Goal: Task Accomplishment & Management: Manage account settings

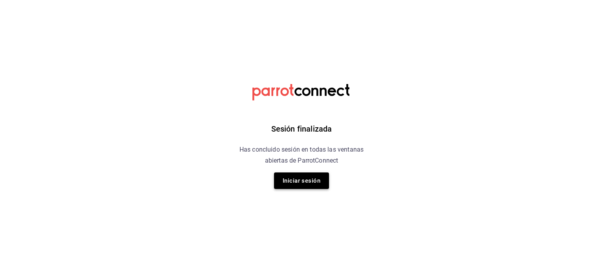
click at [309, 178] on button "Iniciar sesión" at bounding box center [301, 180] width 55 height 16
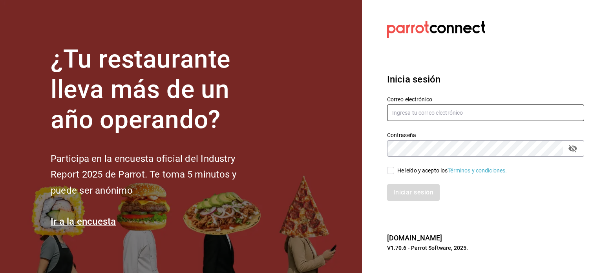
click at [405, 113] on input "text" at bounding box center [485, 112] width 197 height 16
type input "tavoramos@outlook.com"
click at [391, 171] on input "He leído y acepto los Términos y condiciones." at bounding box center [390, 170] width 7 height 7
checkbox input "true"
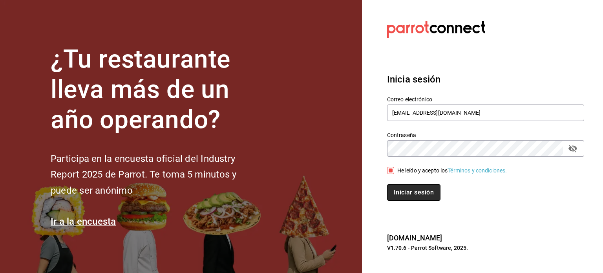
click at [404, 193] on button "Iniciar sesión" at bounding box center [413, 192] width 53 height 16
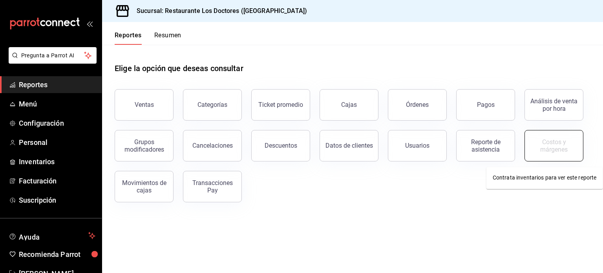
click at [542, 148] on div "Costos y márgenes" at bounding box center [554, 145] width 49 height 15
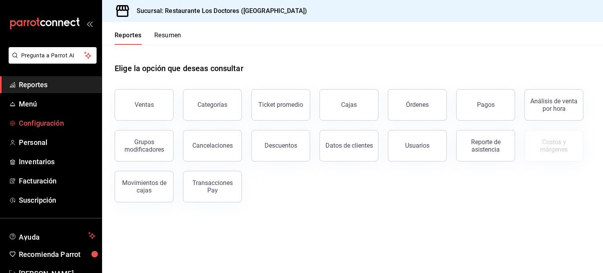
click at [46, 126] on span "Configuración" at bounding box center [57, 123] width 77 height 11
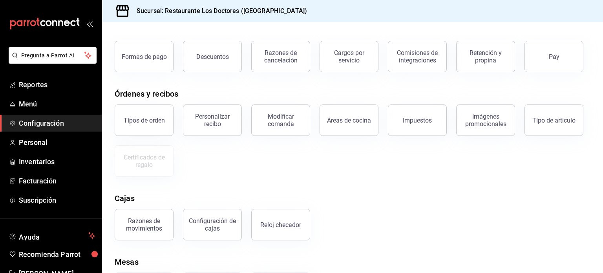
scroll to position [84, 0]
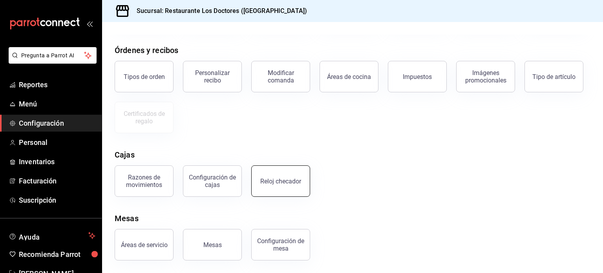
click at [291, 179] on div "Reloj checador" at bounding box center [280, 180] width 41 height 7
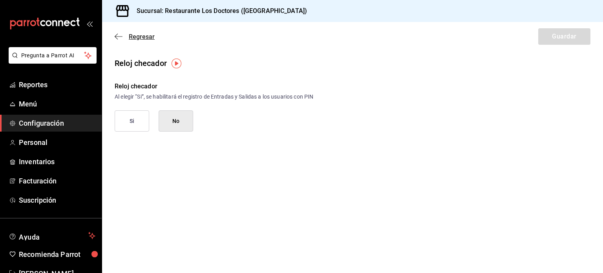
click at [141, 37] on span "Regresar" at bounding box center [142, 36] width 26 height 7
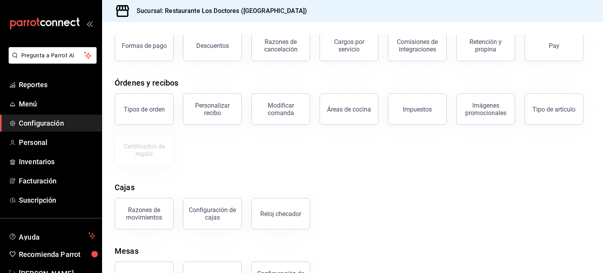
scroll to position [84, 0]
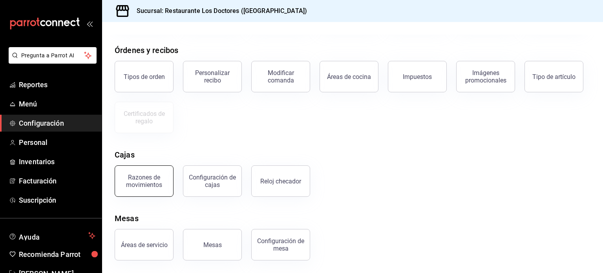
click at [155, 183] on div "Razones de movimientos" at bounding box center [144, 181] width 49 height 15
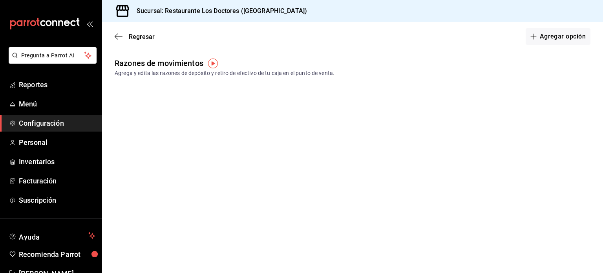
click at [212, 59] on img "button" at bounding box center [213, 63] width 10 height 10
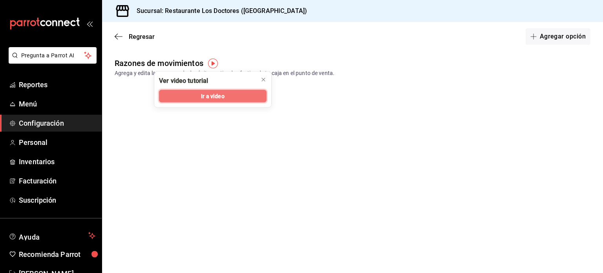
click at [225, 94] on button "Ir a video" at bounding box center [213, 96] width 108 height 13
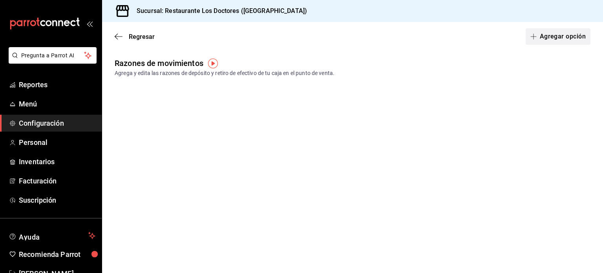
click at [556, 34] on button "Agregar opción" at bounding box center [558, 36] width 65 height 16
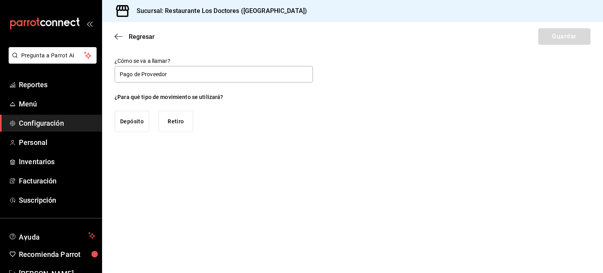
type input "Pago de Proveedor"
click at [177, 124] on button "Retiro" at bounding box center [176, 121] width 35 height 21
click at [562, 36] on button "Guardar" at bounding box center [564, 36] width 52 height 16
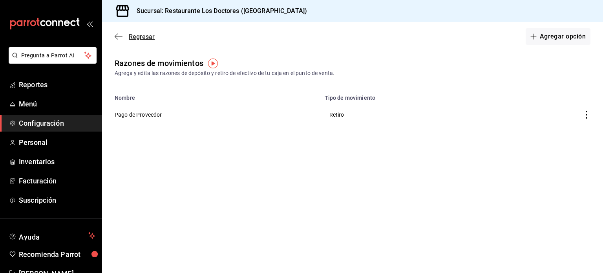
click at [139, 37] on span "Regresar" at bounding box center [142, 36] width 26 height 7
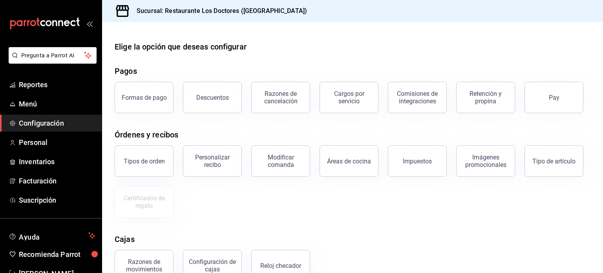
scroll to position [84, 0]
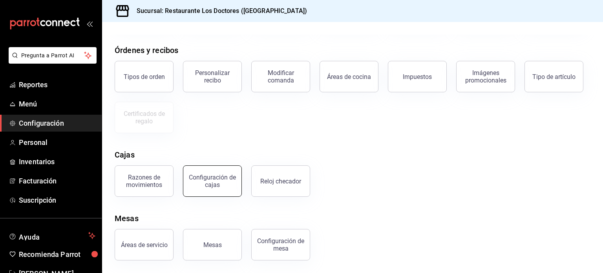
click at [223, 185] on div "Configuración de cajas" at bounding box center [212, 181] width 49 height 15
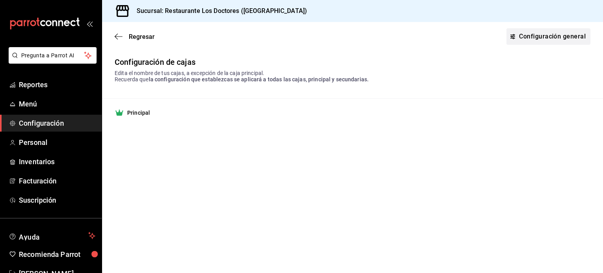
click at [533, 34] on link "Configuración general" at bounding box center [548, 36] width 84 height 16
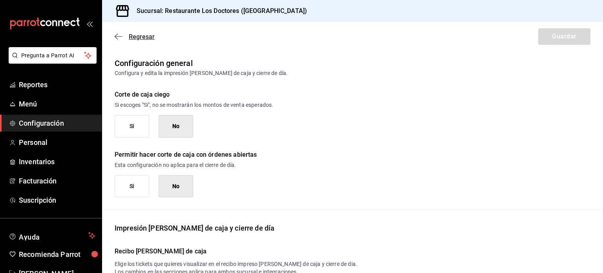
click at [144, 36] on span "Regresar" at bounding box center [142, 36] width 26 height 7
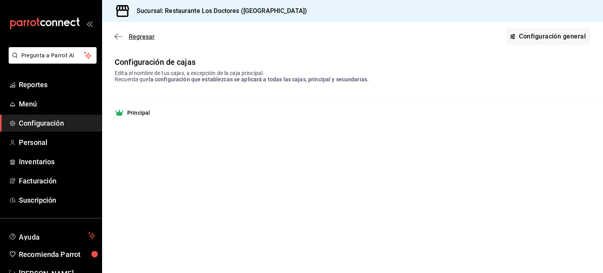
click at [137, 36] on span "Regresar" at bounding box center [142, 36] width 26 height 7
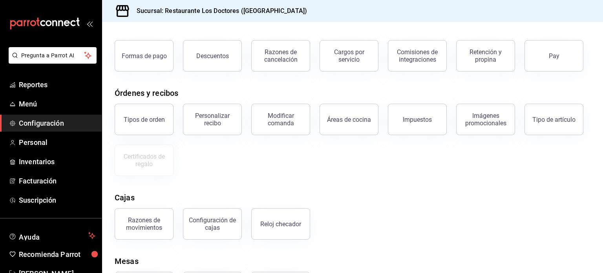
scroll to position [41, 0]
click at [141, 233] on button "Razones de movimientos" at bounding box center [144, 224] width 59 height 31
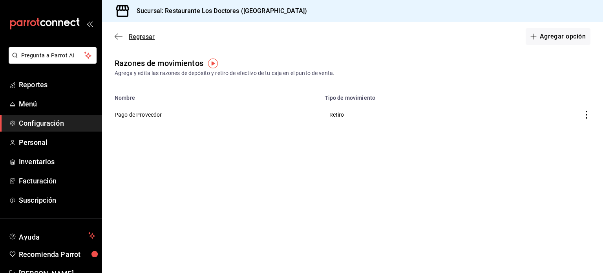
click at [145, 35] on span "Regresar" at bounding box center [142, 36] width 26 height 7
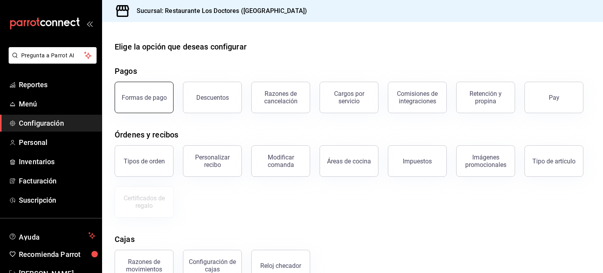
click at [163, 106] on button "Formas de pago" at bounding box center [144, 97] width 59 height 31
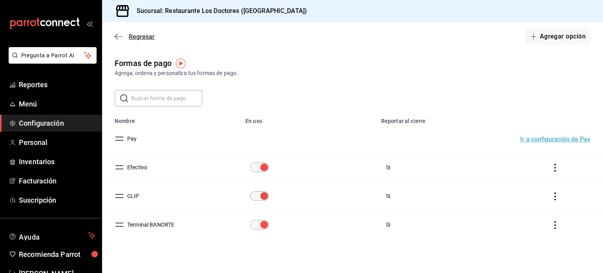
click at [141, 35] on span "Regresar" at bounding box center [142, 36] width 26 height 7
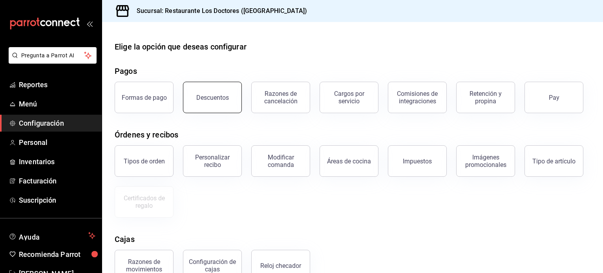
click at [225, 98] on div "Descuentos" at bounding box center [212, 97] width 33 height 7
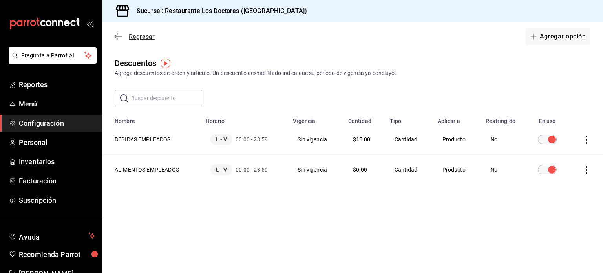
click at [141, 36] on span "Regresar" at bounding box center [142, 36] width 26 height 7
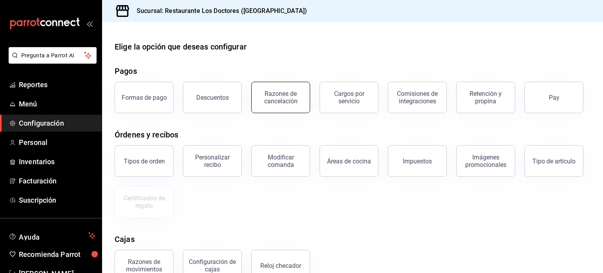
click at [286, 97] on div "Razones de cancelación" at bounding box center [280, 97] width 49 height 15
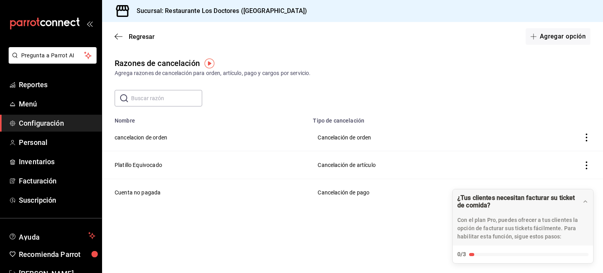
click at [587, 137] on icon "actions" at bounding box center [587, 137] width 2 height 8
click at [532, 97] on div at bounding box center [301, 136] width 603 height 273
click at [154, 138] on td "cancelacion de orden" at bounding box center [205, 137] width 206 height 27
click at [338, 141] on td "Cancelación de orden" at bounding box center [414, 137] width 212 height 27
click at [33, 103] on span "Menú" at bounding box center [57, 104] width 77 height 11
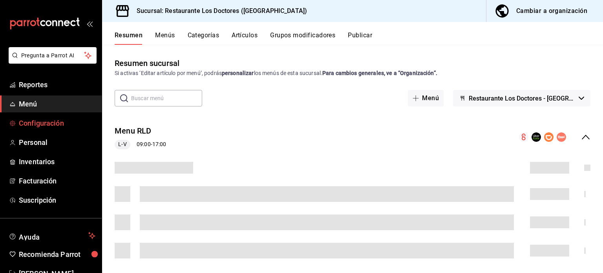
click at [50, 121] on span "Configuración" at bounding box center [57, 123] width 77 height 11
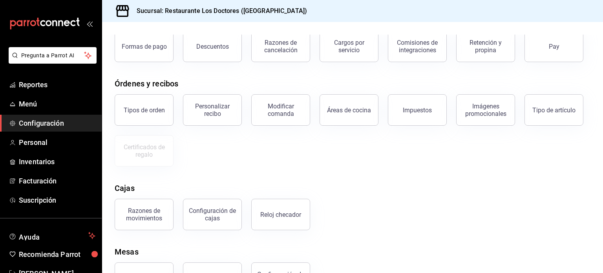
scroll to position [84, 0]
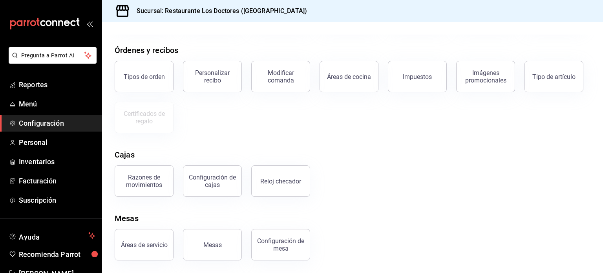
click at [38, 122] on span "Configuración" at bounding box center [57, 123] width 77 height 11
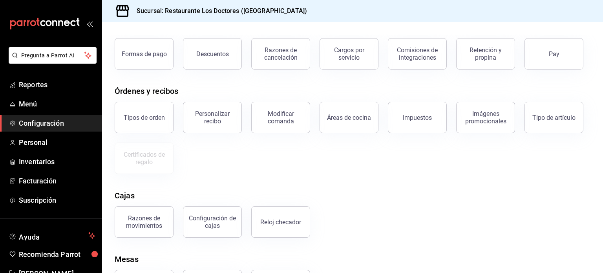
scroll to position [0, 0]
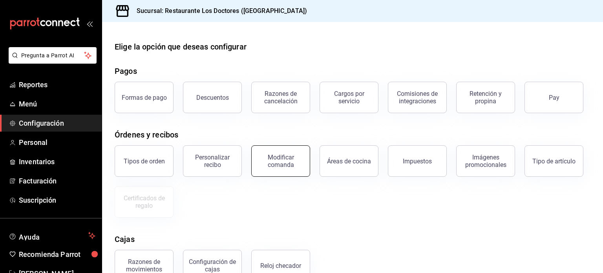
click at [276, 165] on div "Modificar comanda" at bounding box center [280, 161] width 49 height 15
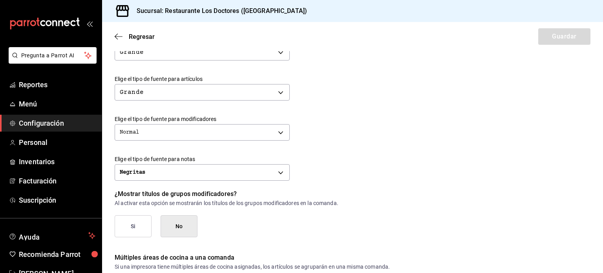
scroll to position [355, 0]
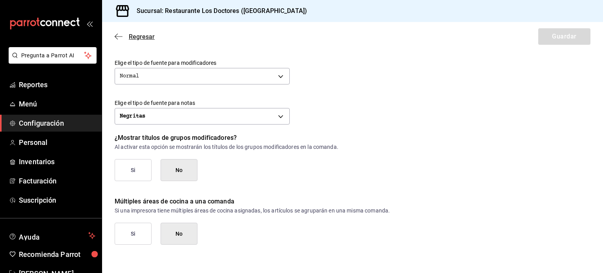
click at [143, 34] on span "Regresar" at bounding box center [142, 36] width 26 height 7
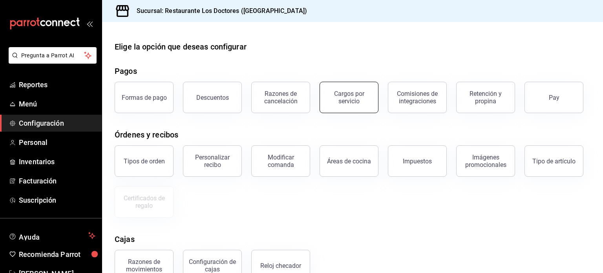
click at [354, 94] on div "Cargos por servicio" at bounding box center [349, 97] width 49 height 15
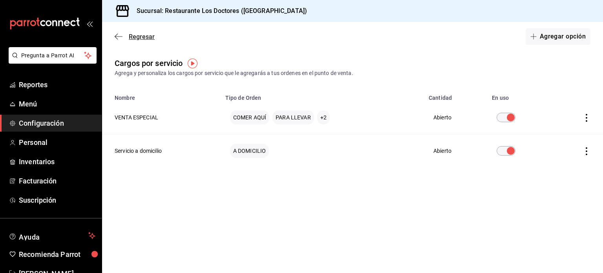
click at [138, 36] on span "Regresar" at bounding box center [142, 36] width 26 height 7
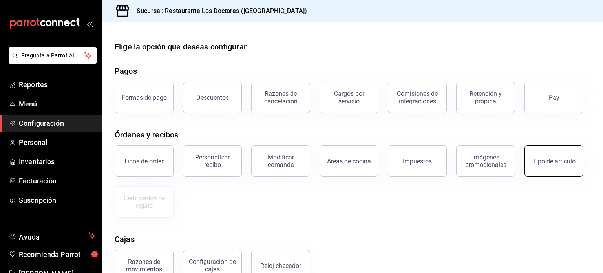
click at [547, 160] on div "Tipo de artículo" at bounding box center [553, 160] width 43 height 7
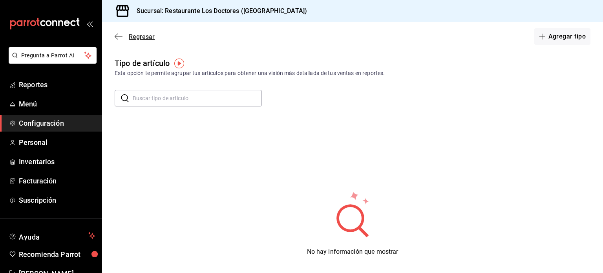
click at [150, 36] on span "Regresar" at bounding box center [142, 36] width 26 height 7
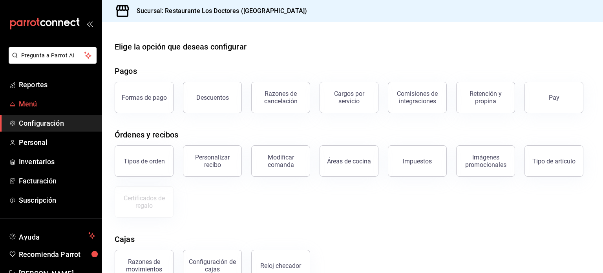
click at [34, 100] on span "Menú" at bounding box center [57, 104] width 77 height 11
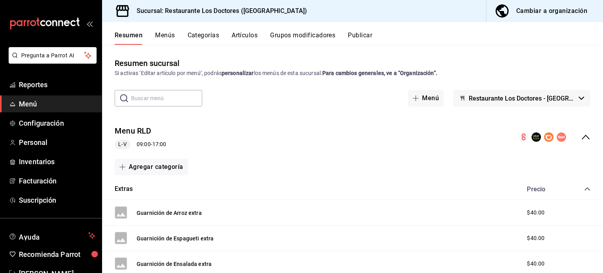
click at [210, 36] on button "Categorías" at bounding box center [204, 37] width 32 height 13
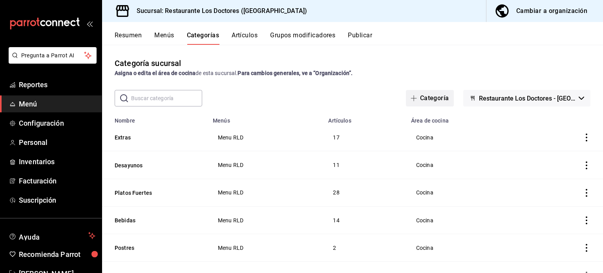
click at [430, 97] on button "Categoría" at bounding box center [430, 98] width 48 height 16
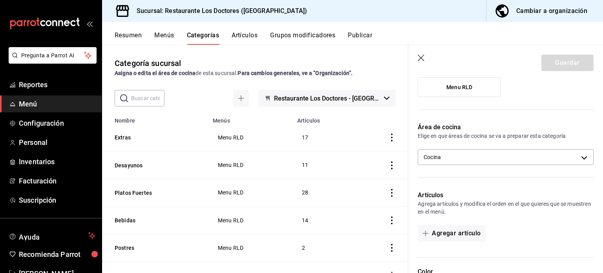
scroll to position [85, 0]
type input "Caldos"
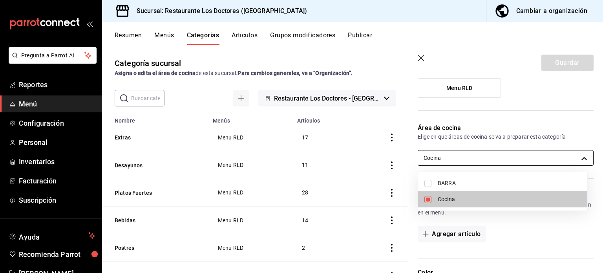
click at [572, 157] on body "Pregunta a Parrot AI Reportes Menú Configuración Personal Inventarios Facturaci…" at bounding box center [301, 136] width 603 height 273
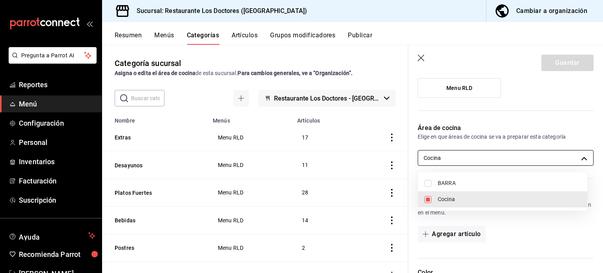
click at [572, 157] on div at bounding box center [301, 136] width 603 height 273
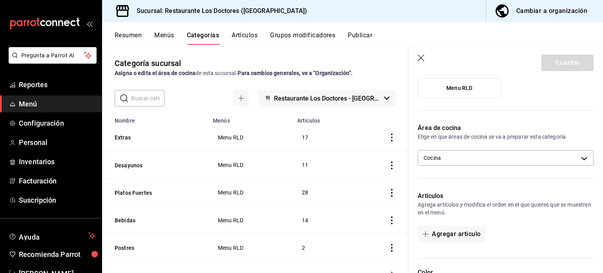
click at [419, 59] on icon "button" at bounding box center [421, 58] width 7 height 7
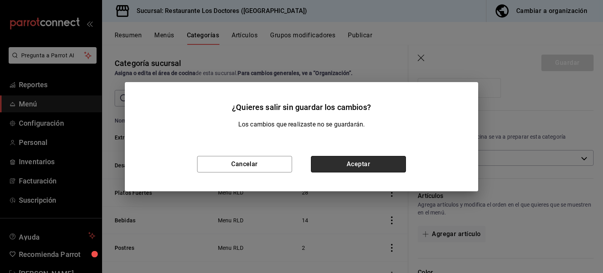
click at [359, 161] on button "Aceptar" at bounding box center [358, 164] width 95 height 16
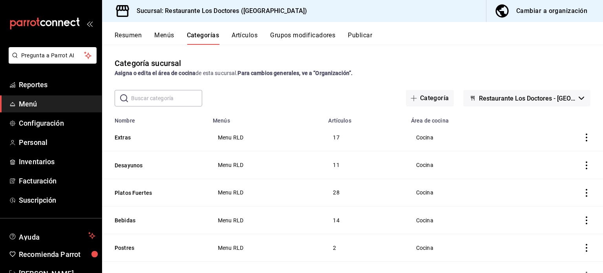
click at [586, 138] on icon "actions" at bounding box center [587, 137] width 2 height 8
click at [554, 157] on span "Editar" at bounding box center [557, 156] width 20 height 8
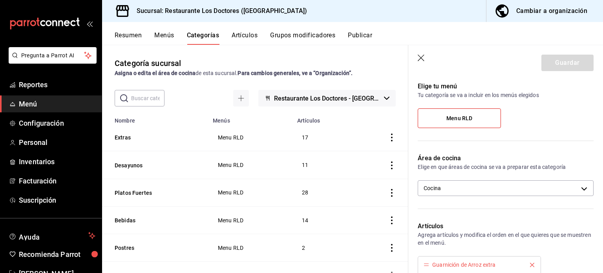
scroll to position [55, 0]
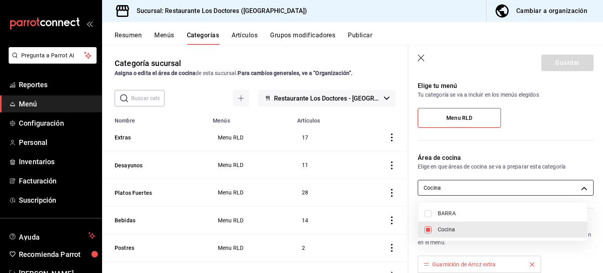
click at [579, 188] on body "Pregunta a Parrot AI Reportes Menú Configuración Personal Inventarios Facturaci…" at bounding box center [301, 136] width 603 height 273
click at [437, 213] on li "BARRA" at bounding box center [502, 213] width 169 height 16
type input "7485743d-9bb1-4876-bfd2-be045ffcf3b6,106ca80d-9e49-4e26-a2ca-8ef030ae43a1"
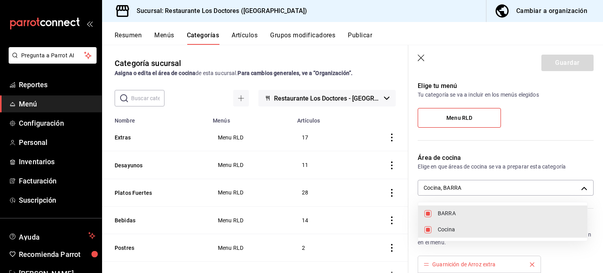
click at [426, 213] on input "checkbox" at bounding box center [427, 213] width 7 height 7
checkbox input "false"
type input "7485743d-9bb1-4876-bfd2-be045ffcf3b6"
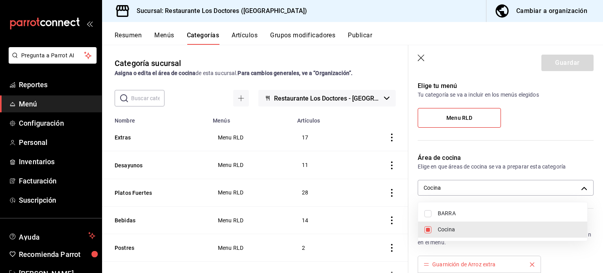
click at [421, 58] on div at bounding box center [301, 136] width 603 height 273
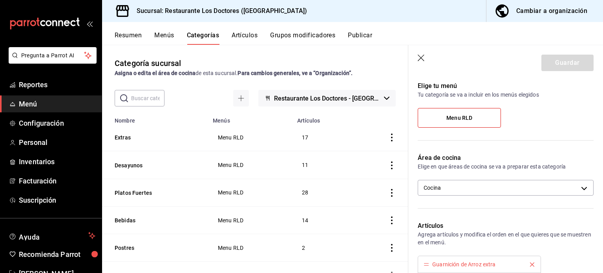
click at [421, 58] on icon "button" at bounding box center [421, 58] width 7 height 7
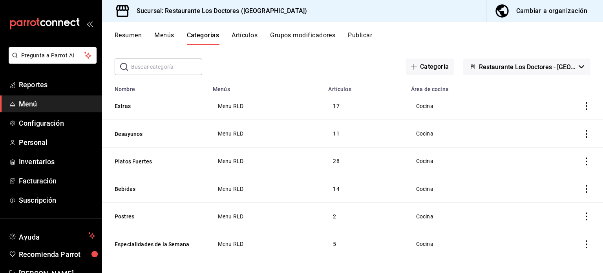
scroll to position [33, 0]
click at [39, 141] on span "Personal" at bounding box center [57, 142] width 77 height 11
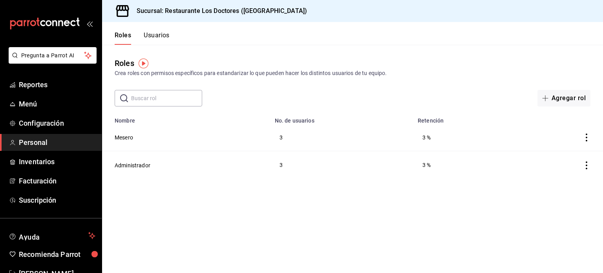
click at [164, 34] on button "Usuarios" at bounding box center [157, 37] width 26 height 13
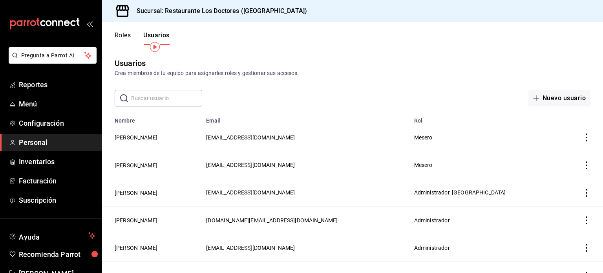
scroll to position [16, 0]
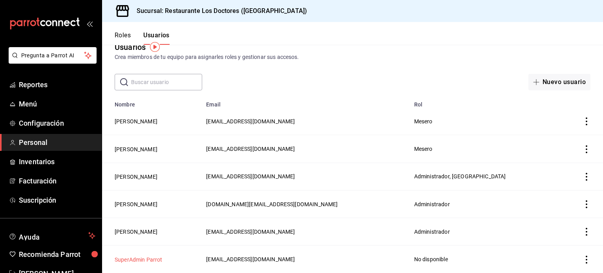
click at [139, 259] on button "SuperAdmin Parrot" at bounding box center [139, 260] width 48 height 8
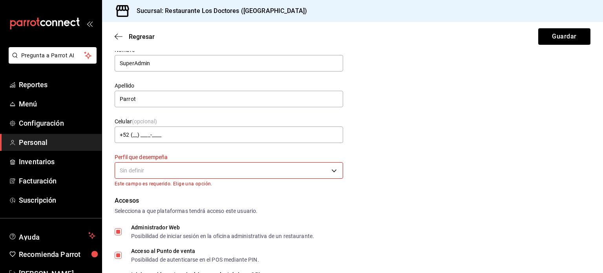
scroll to position [37, 0]
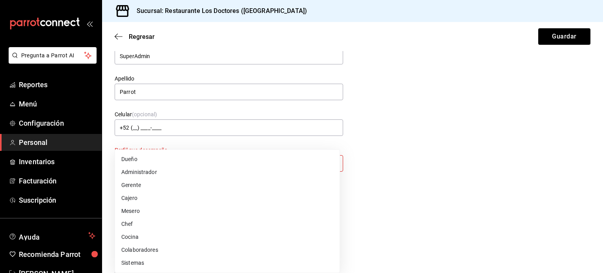
click at [327, 163] on body "Pregunta a Parrot AI Reportes Menú Configuración Personal Inventarios Facturaci…" at bounding box center [301, 136] width 603 height 273
click at [410, 147] on div at bounding box center [301, 136] width 603 height 273
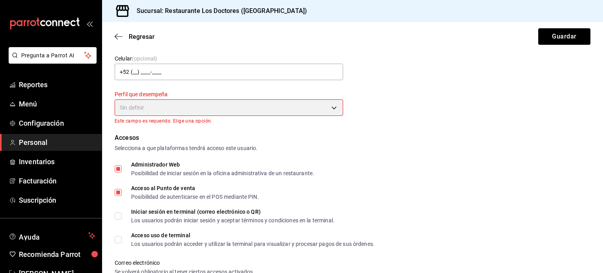
scroll to position [0, 0]
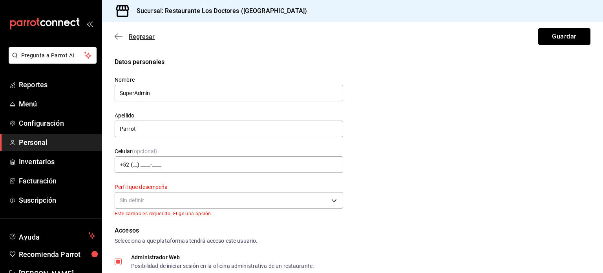
click at [140, 34] on span "Regresar" at bounding box center [142, 36] width 26 height 7
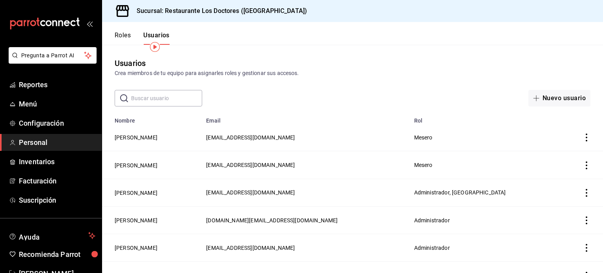
scroll to position [16, 0]
